Goal: Task Accomplishment & Management: Use online tool/utility

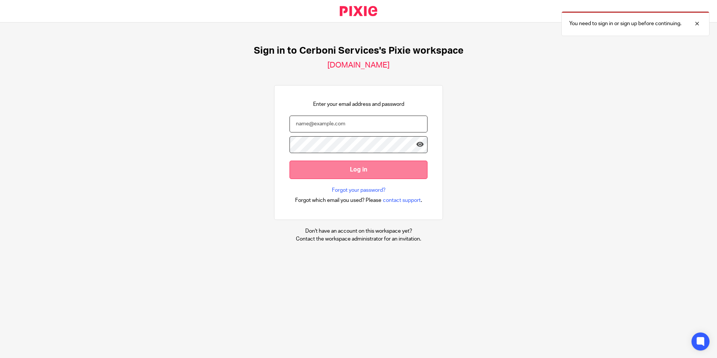
type input "jody@cerboniservices.com"
click at [328, 166] on input "Log in" at bounding box center [359, 170] width 138 height 18
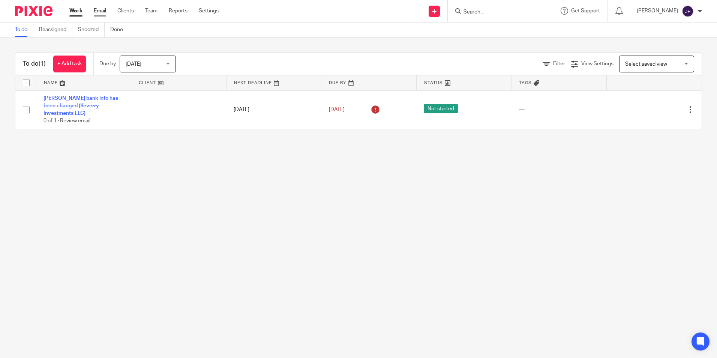
click at [100, 12] on link "Email" at bounding box center [100, 11] width 12 height 8
click at [100, 8] on link "Email" at bounding box center [100, 11] width 12 height 8
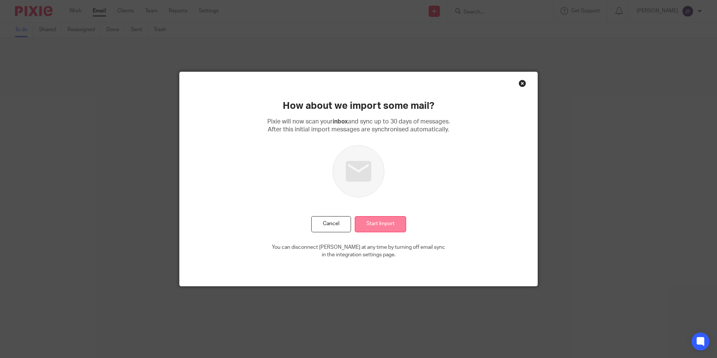
click at [383, 223] on input "Start Import" at bounding box center [380, 224] width 51 height 16
